Goal: Task Accomplishment & Management: Use online tool/utility

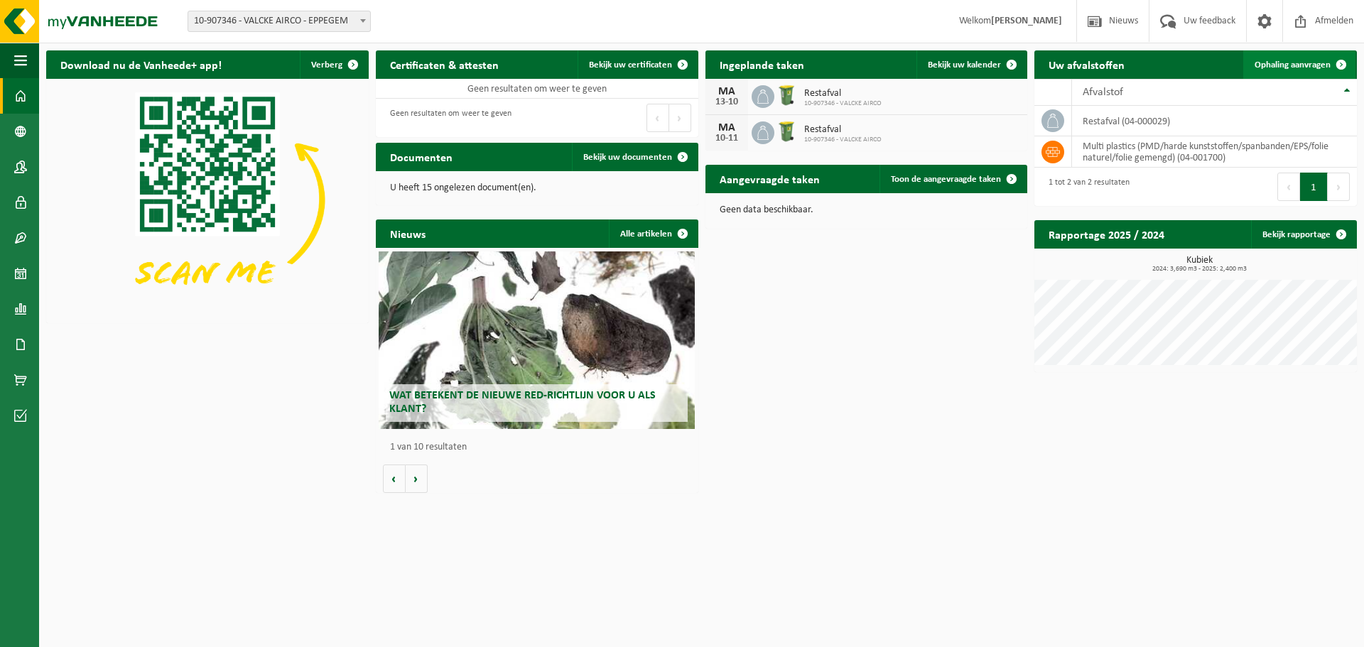
click at [1298, 65] on span "Ophaling aanvragen" at bounding box center [1292, 64] width 76 height 9
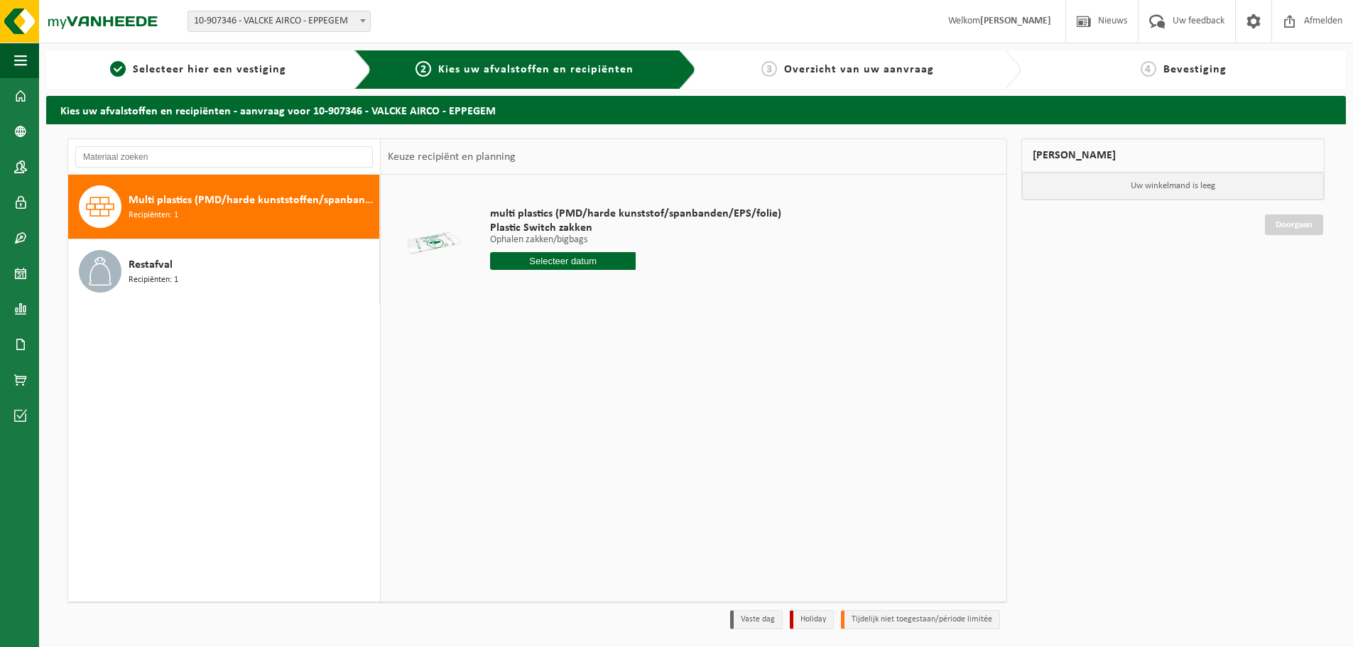
click at [186, 197] on span "Multi plastics (PMD/harde kunststoffen/spanbanden/EPS/folie naturel/folie gemen…" at bounding box center [252, 200] width 247 height 17
click at [168, 213] on span "Recipiënten: 1" at bounding box center [154, 215] width 50 height 13
click at [474, 154] on div "Keuze recipiënt en planning" at bounding box center [452, 157] width 142 height 36
click at [560, 264] on input "text" at bounding box center [563, 261] width 146 height 18
click at [605, 391] on div "19" at bounding box center [603, 387] width 25 height 23
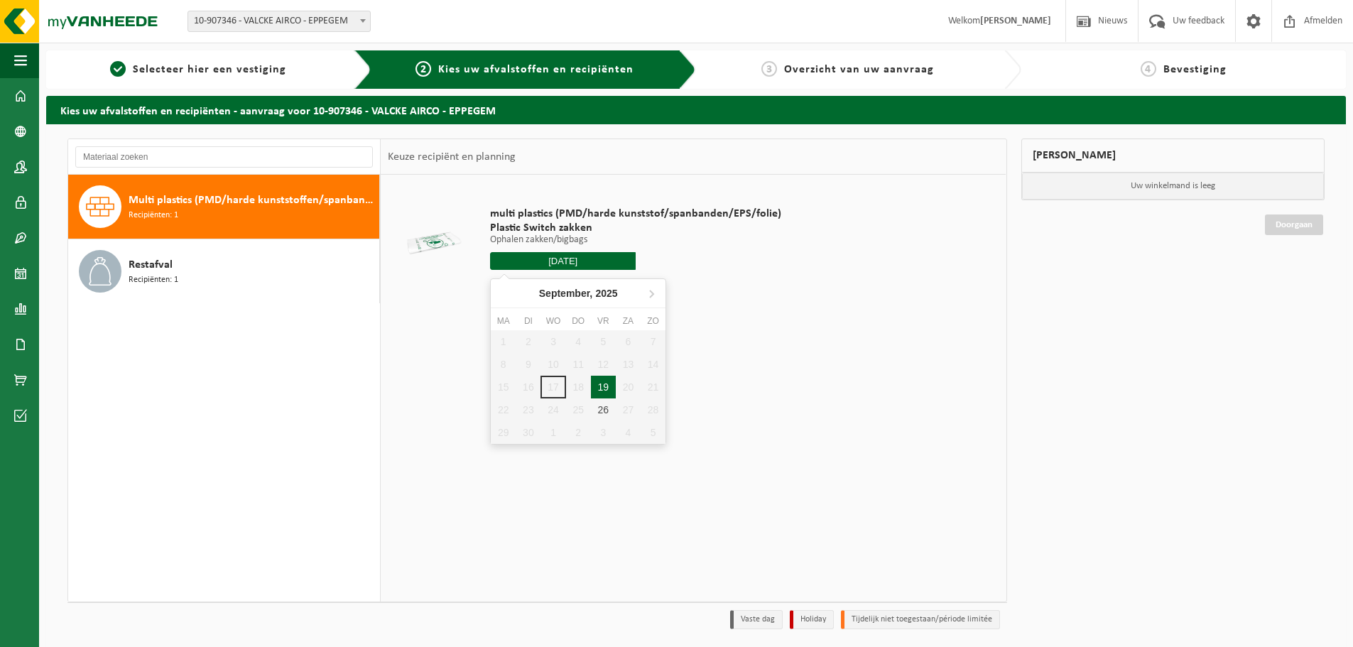
type input "Van 2025-09-19"
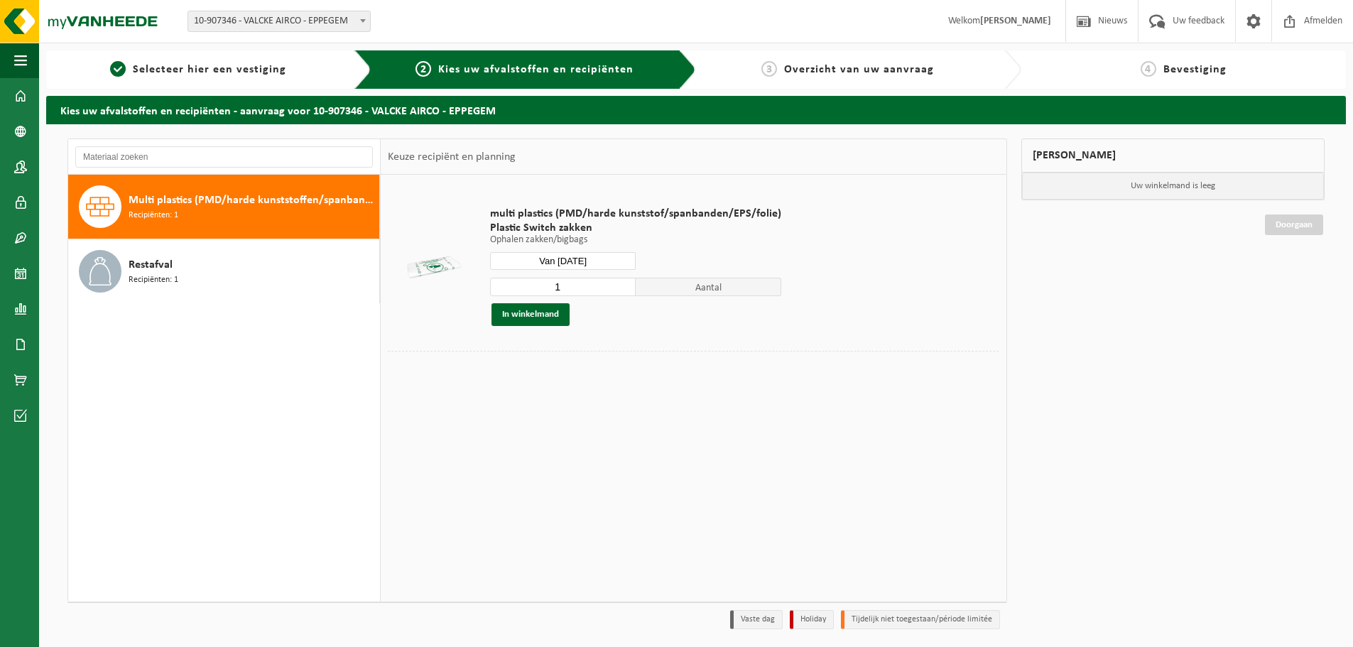
click at [560, 286] on input "1" at bounding box center [563, 287] width 146 height 18
type input "2"
click at [618, 284] on input "2" at bounding box center [563, 287] width 146 height 18
click at [532, 315] on button "In winkelmand" at bounding box center [531, 314] width 78 height 23
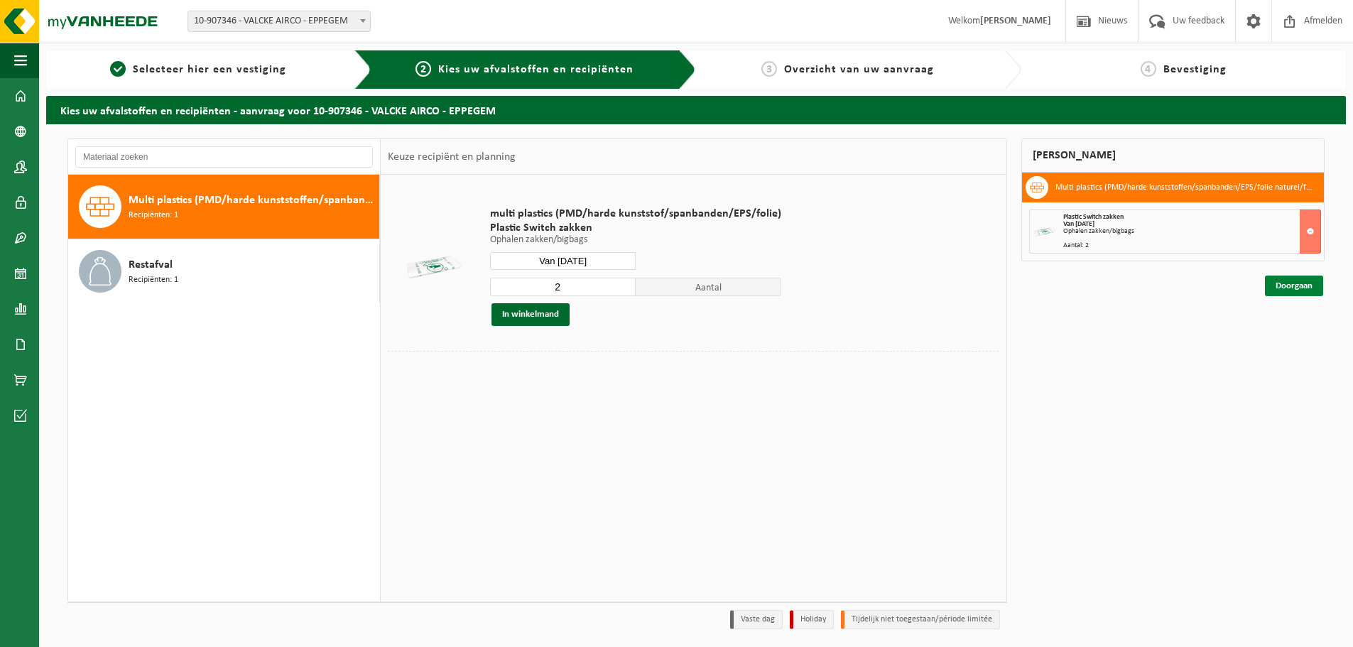
click at [1300, 285] on link "Doorgaan" at bounding box center [1294, 286] width 58 height 21
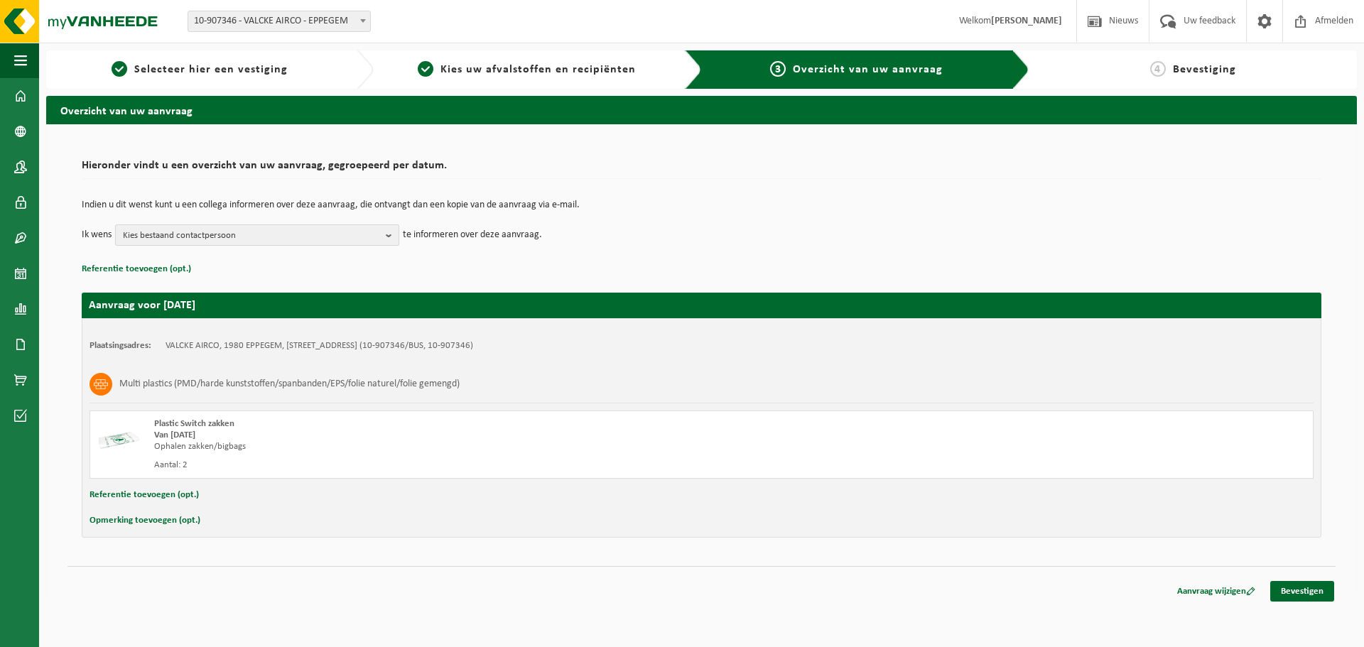
click at [291, 232] on span "Kies bestaand contactpersoon" at bounding box center [251, 235] width 257 height 21
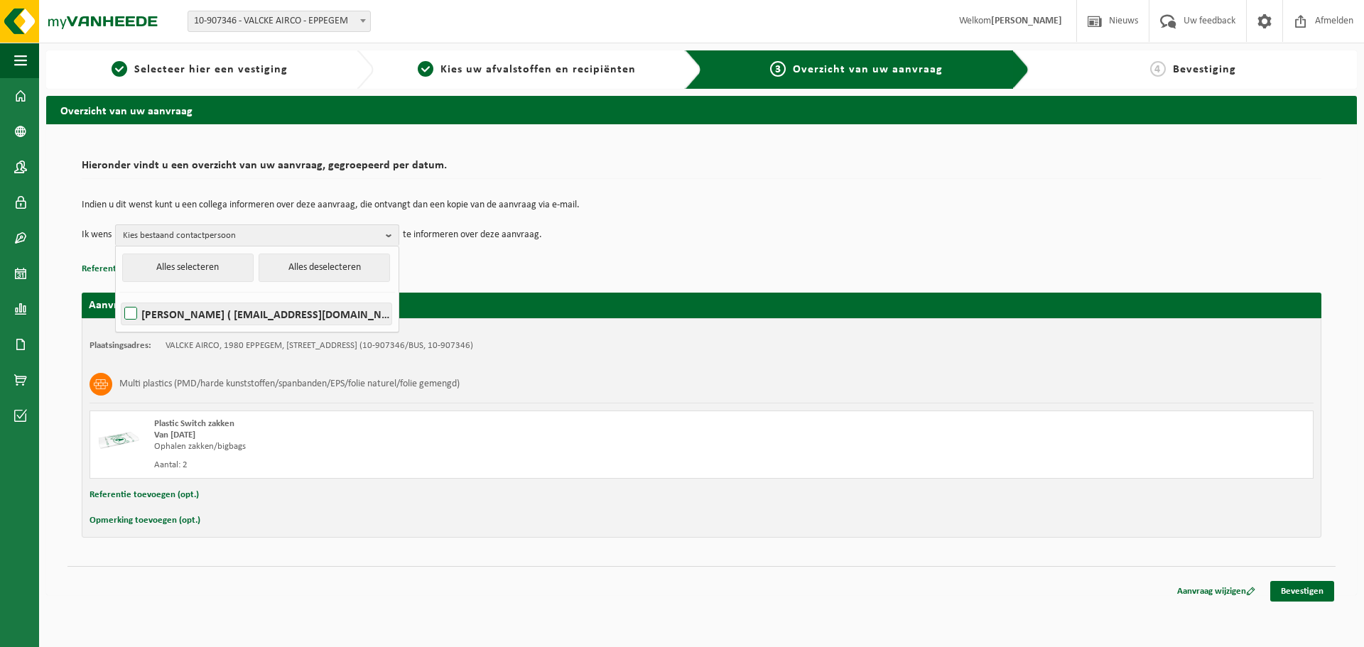
click at [130, 310] on label "WOUTER VALCKE ( woutervalcke@hotmail.com )" at bounding box center [256, 313] width 270 height 21
click at [119, 296] on input "WOUTER VALCKE ( woutervalcke@hotmail.com )" at bounding box center [119, 295] width 1 height 1
click at [496, 273] on p "Referentie toevoegen (opt.)" at bounding box center [702, 269] width 1240 height 18
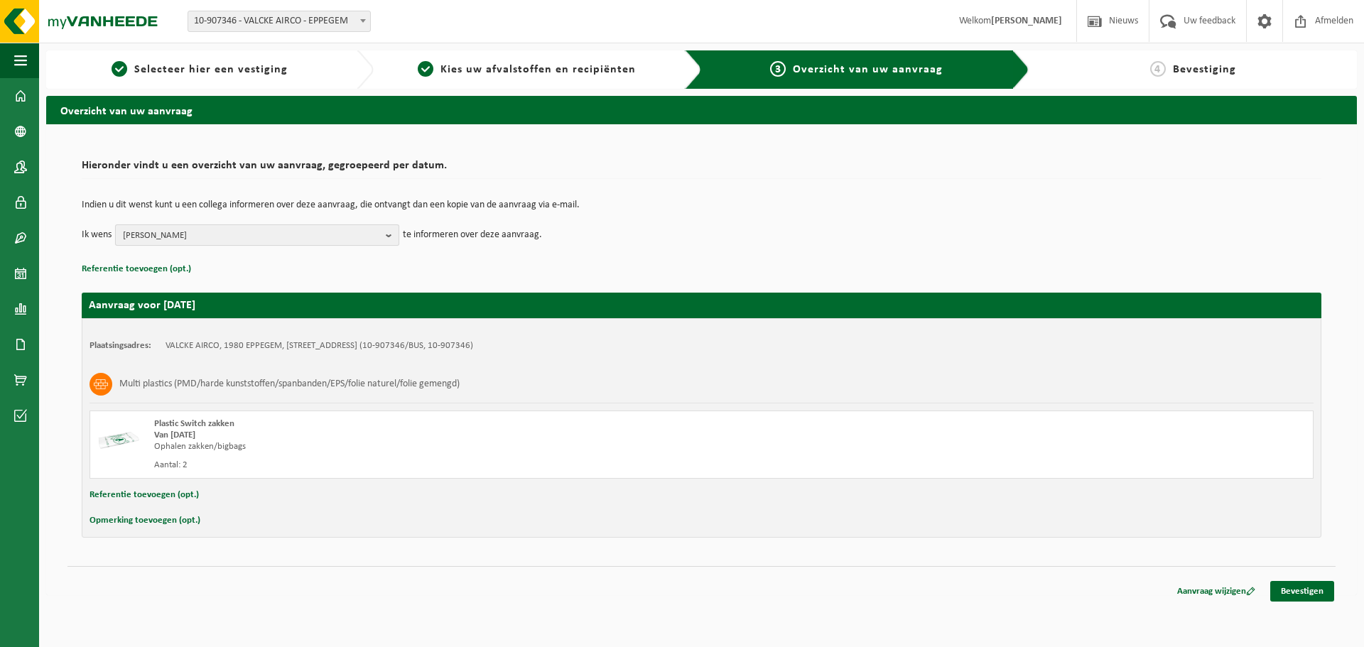
click at [358, 237] on span "[PERSON_NAME]" at bounding box center [251, 235] width 257 height 21
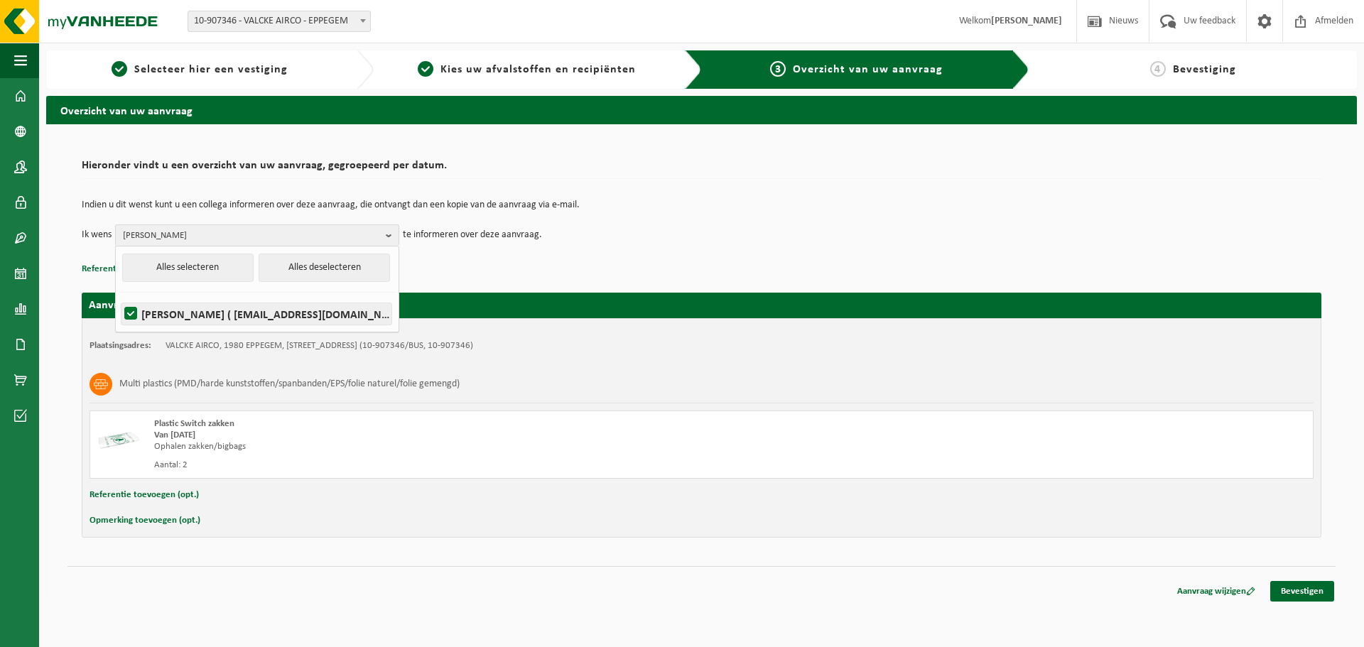
click at [126, 313] on label "WOUTER VALCKE ( woutervalcke@hotmail.com )" at bounding box center [256, 313] width 270 height 21
click at [119, 296] on input "WOUTER VALCKE ( woutervalcke@hotmail.com )" at bounding box center [119, 295] width 1 height 1
checkbox input "false"
click at [392, 237] on b "button" at bounding box center [392, 235] width 13 height 21
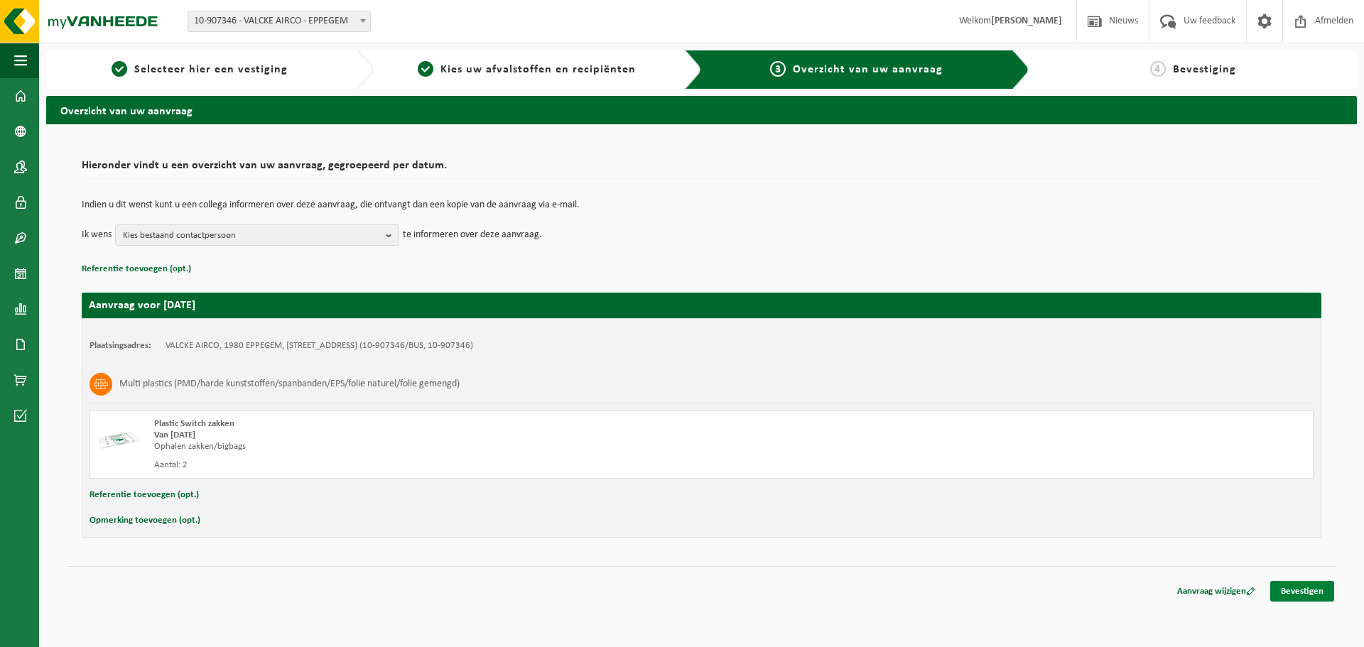
click at [1305, 590] on link "Bevestigen" at bounding box center [1302, 591] width 64 height 21
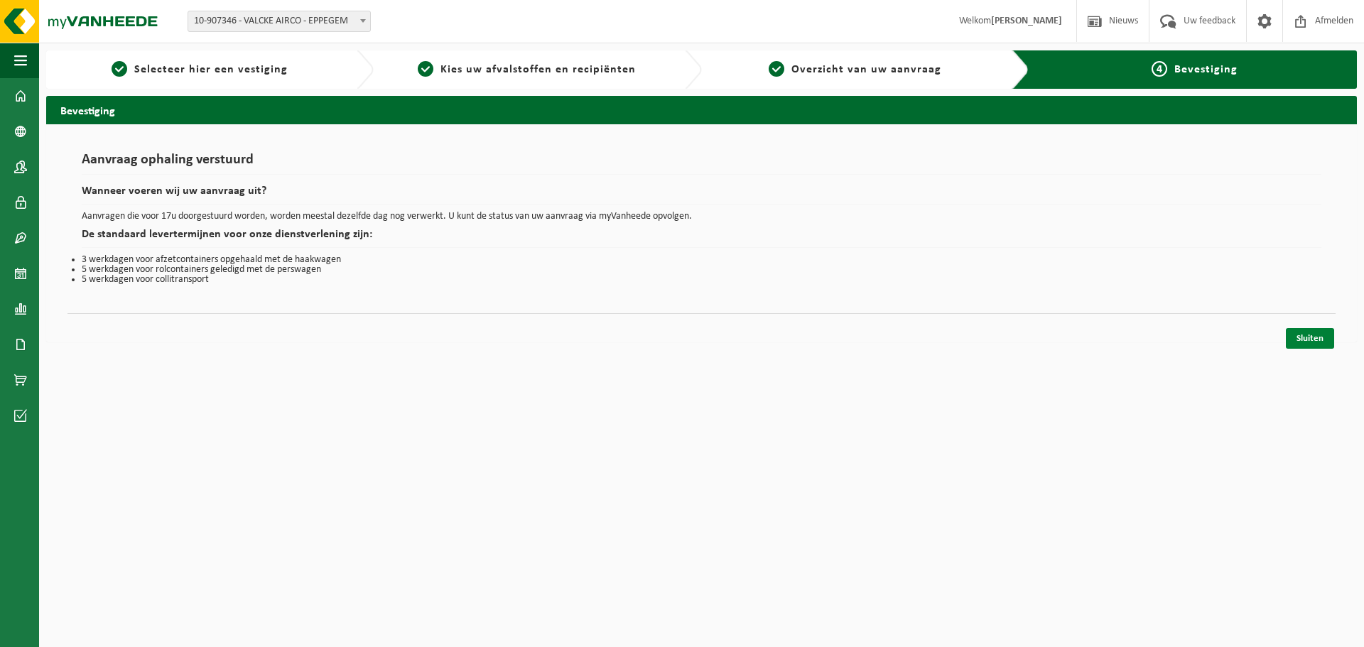
click at [1313, 345] on link "Sluiten" at bounding box center [1310, 338] width 48 height 21
